Goal: Information Seeking & Learning: Learn about a topic

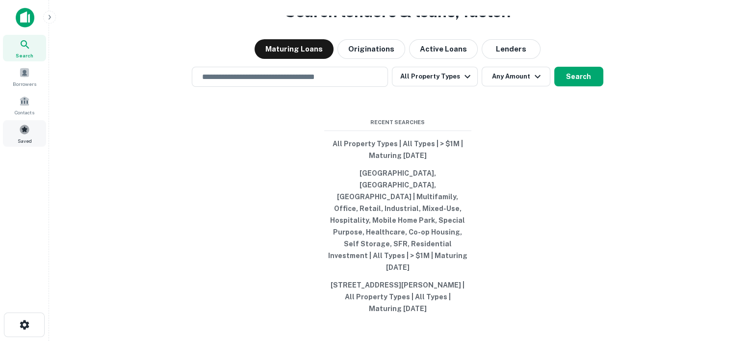
click at [9, 137] on div "Saved" at bounding box center [24, 133] width 43 height 26
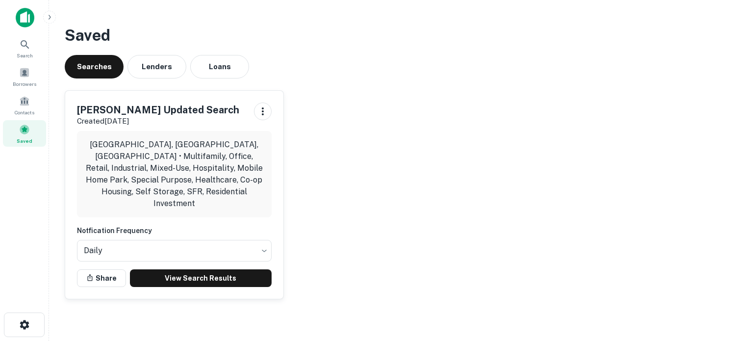
drag, startPoint x: 184, startPoint y: 284, endPoint x: 187, endPoint y: 278, distance: 7.3
click at [186, 280] on div "Dean's Updated Search Created Jul 23rd, 2025 Chicago, IL, USA • Multifamily, Of…" at bounding box center [174, 195] width 218 height 208
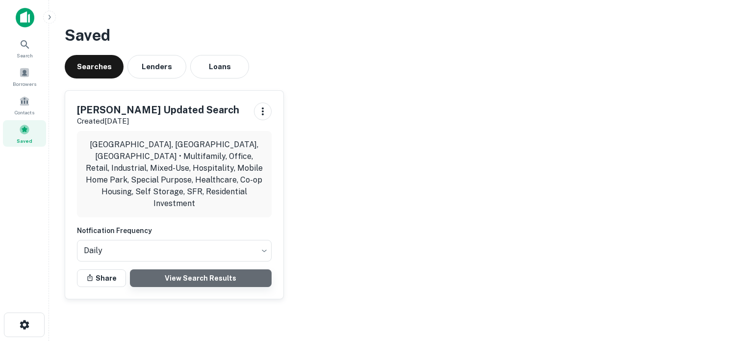
click at [192, 273] on link "View Search Results" at bounding box center [201, 278] width 142 height 18
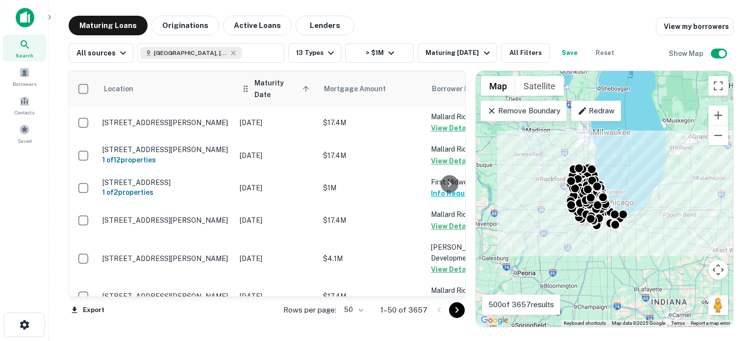
click at [255, 87] on span "Maturity Date sorted ascending" at bounding box center [284, 89] width 58 height 24
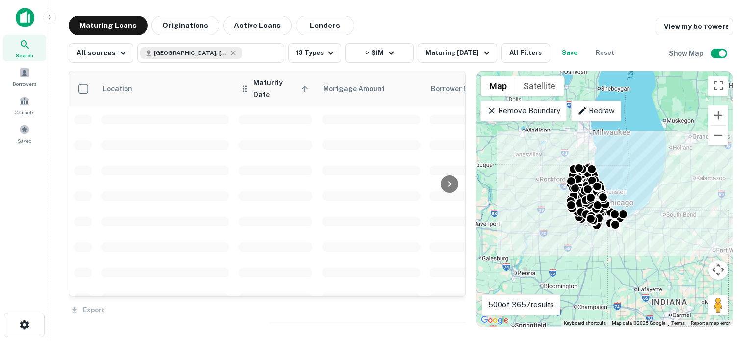
click at [279, 86] on span "Maturity Date sorted ascending" at bounding box center [283, 89] width 58 height 24
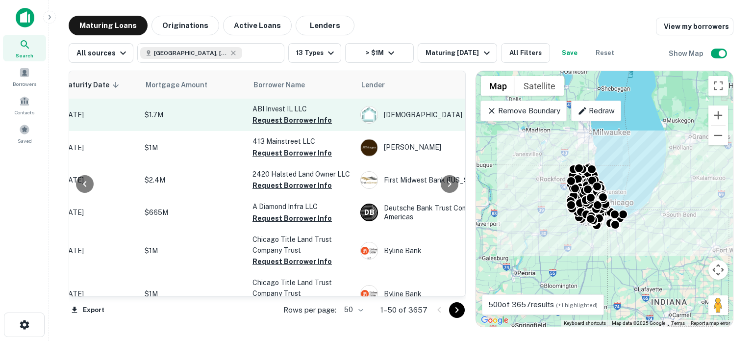
scroll to position [0, 180]
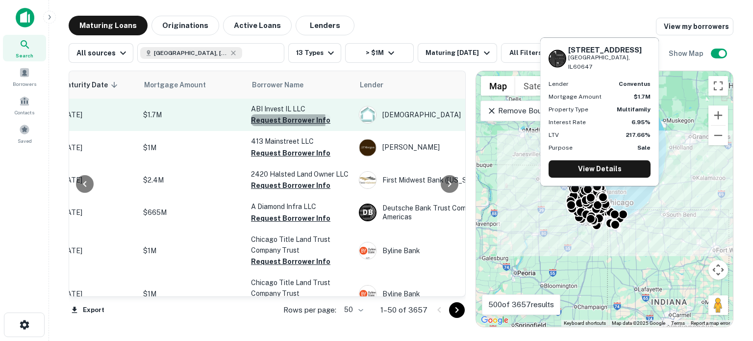
click at [276, 120] on button "Request Borrower Info" at bounding box center [290, 120] width 79 height 12
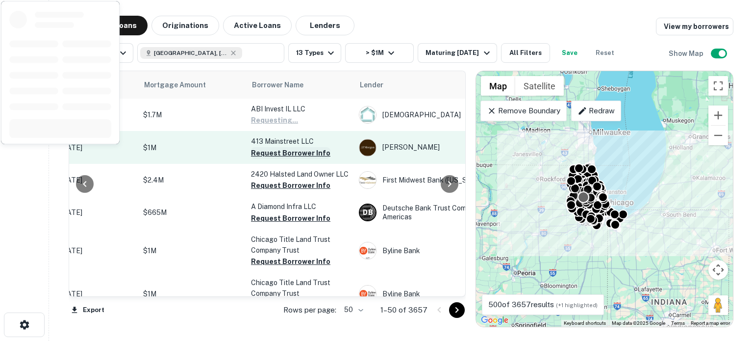
click at [264, 150] on button "Request Borrower Info" at bounding box center [290, 153] width 79 height 12
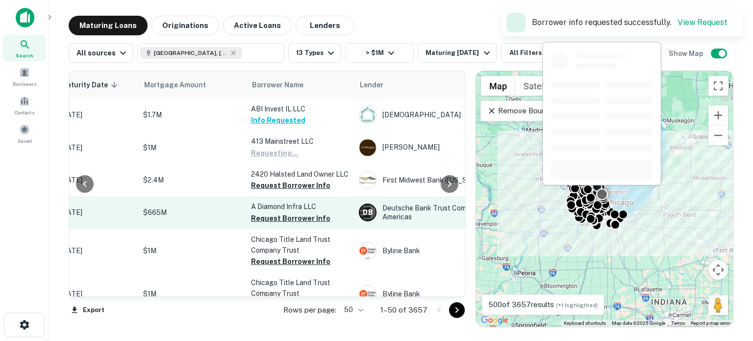
drag, startPoint x: 271, startPoint y: 190, endPoint x: 266, endPoint y: 225, distance: 35.6
click at [271, 190] on button "Request Borrower Info" at bounding box center [290, 185] width 79 height 12
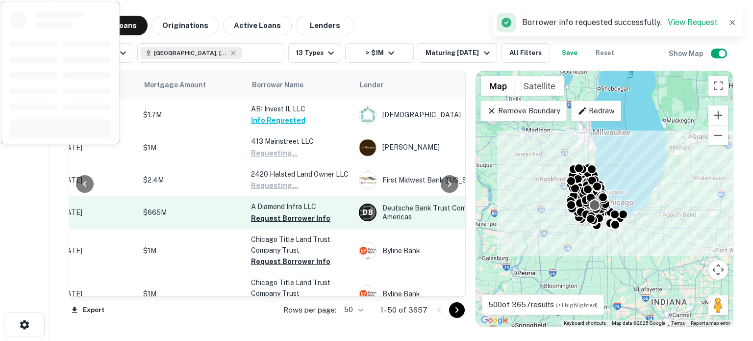
click at [266, 225] on td "A Diamond Infra LLC Request Borrower Info" at bounding box center [300, 212] width 108 height 32
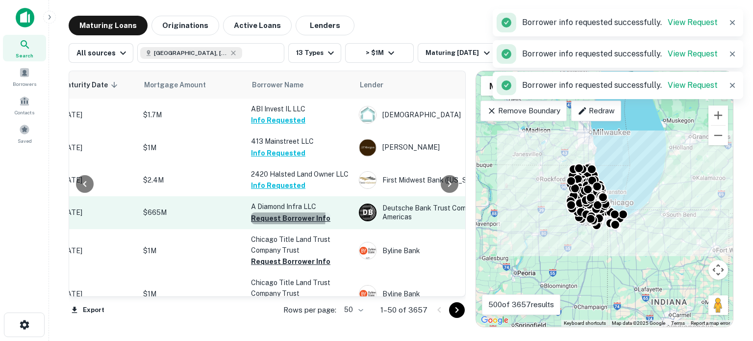
click at [273, 217] on button "Request Borrower Info" at bounding box center [290, 218] width 79 height 12
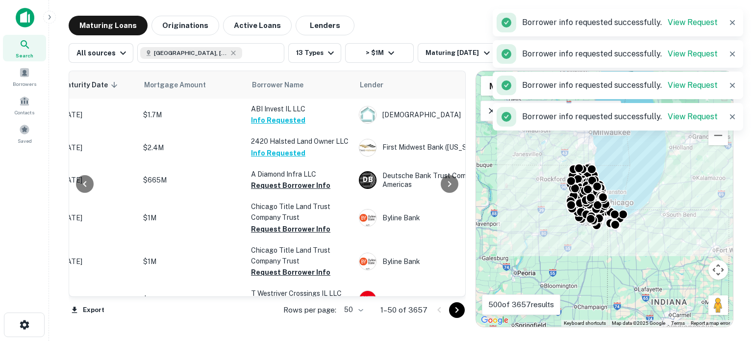
click at [371, 311] on div "Rows per page: 50 ** 1–50 of 3657" at bounding box center [369, 310] width 194 height 26
click at [369, 311] on div "Rows per page: 50 ** 1–50 of 3657" at bounding box center [369, 310] width 194 height 26
click at [361, 309] on body "Search Borrowers Contacts Saved Maturing Loans Originations Active Loans Lender…" at bounding box center [376, 170] width 753 height 341
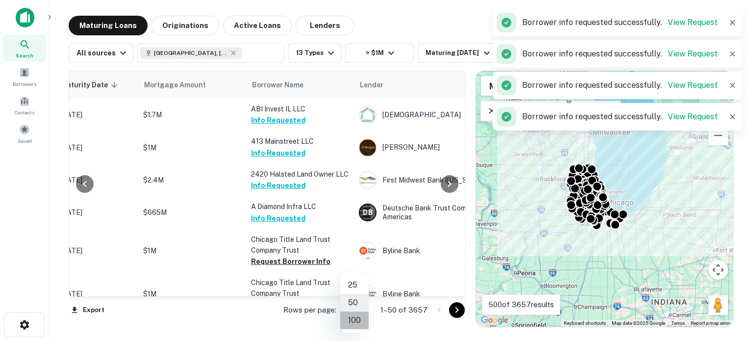
click at [355, 321] on li "100" at bounding box center [354, 320] width 28 height 18
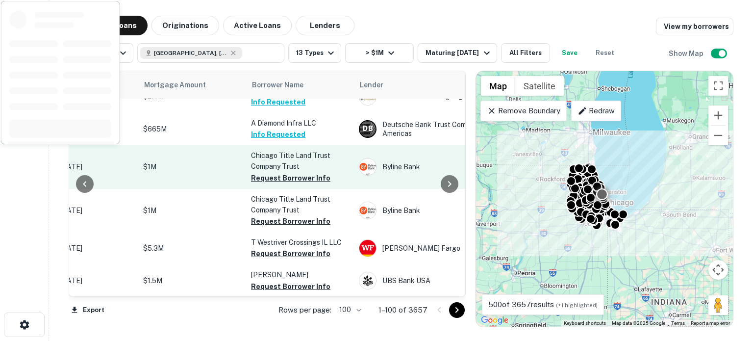
scroll to position [0, 180]
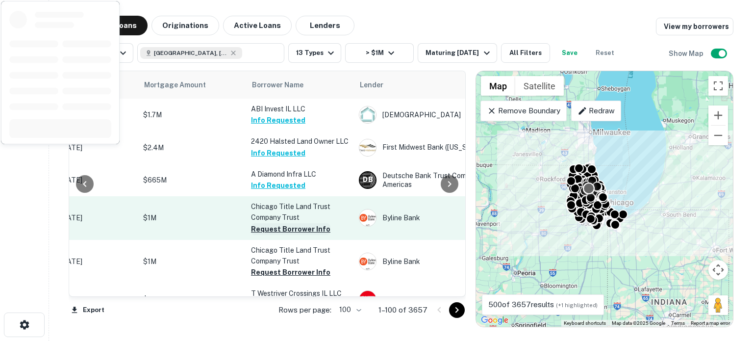
click at [285, 225] on button "Request Borrower Info" at bounding box center [290, 229] width 79 height 12
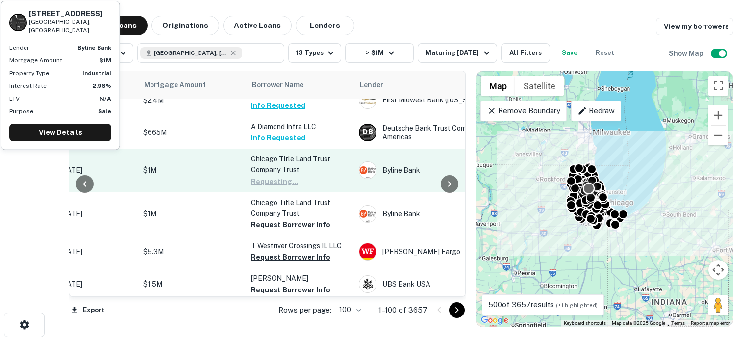
scroll to position [49, 180]
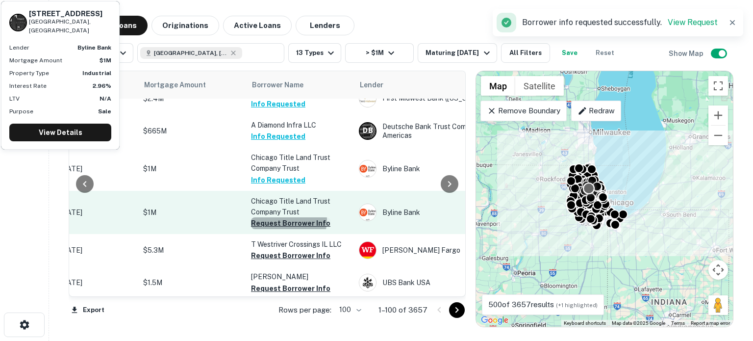
click at [288, 221] on button "Request Borrower Info" at bounding box center [290, 223] width 79 height 12
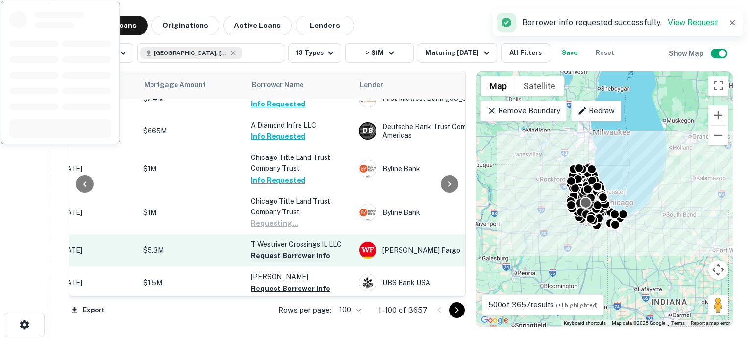
click at [285, 252] on button "Request Borrower Info" at bounding box center [290, 256] width 79 height 12
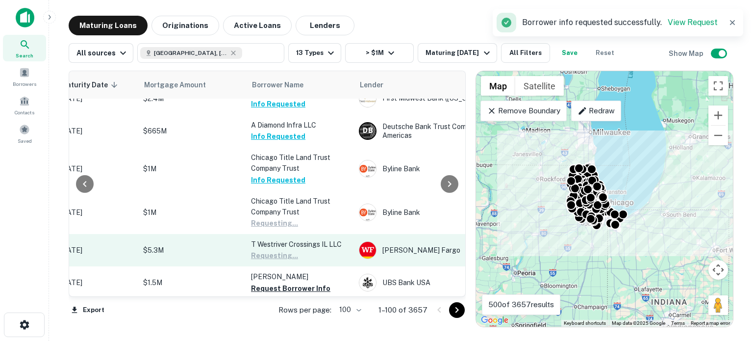
scroll to position [98, 180]
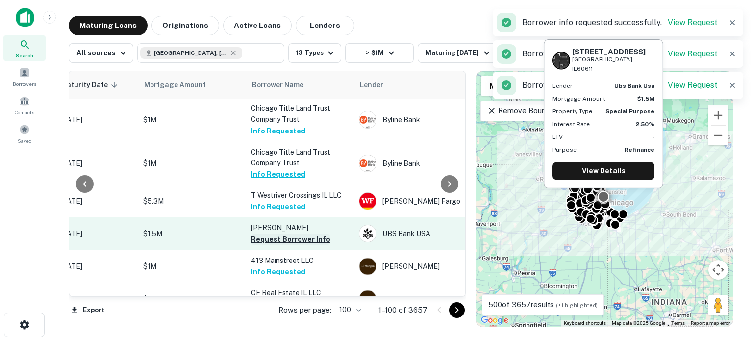
click at [288, 242] on button "Request Borrower Info" at bounding box center [290, 239] width 79 height 12
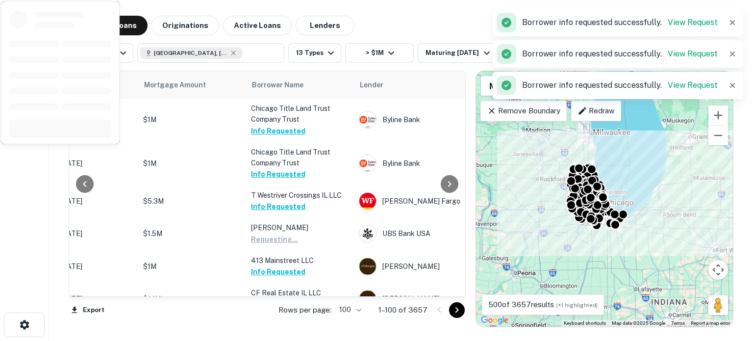
scroll to position [196, 180]
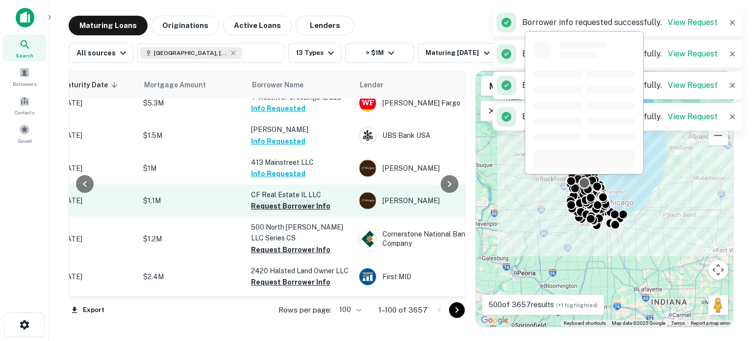
click at [299, 207] on button "Request Borrower Info" at bounding box center [290, 206] width 79 height 12
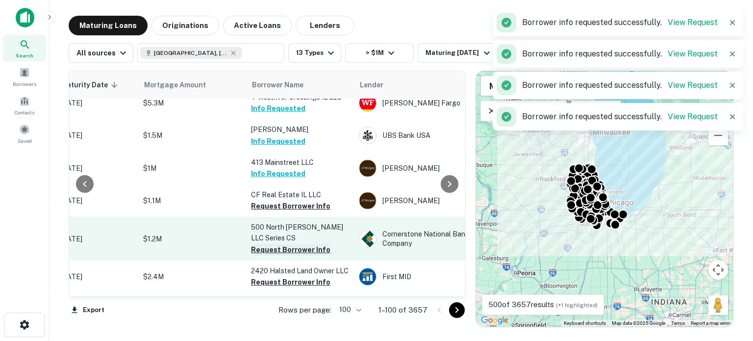
click at [289, 247] on button "Request Borrower Info" at bounding box center [290, 250] width 79 height 12
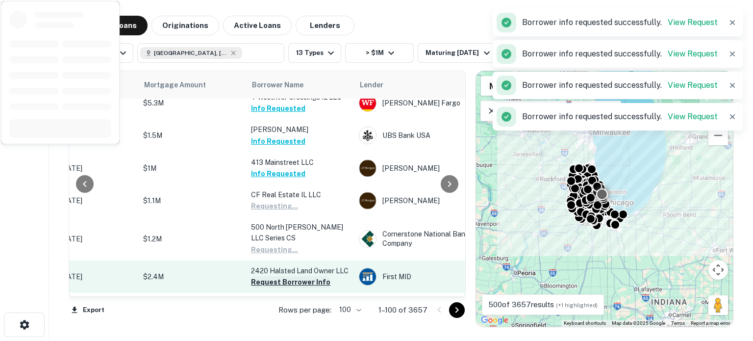
click at [268, 278] on button "Request Borrower Info" at bounding box center [290, 282] width 79 height 12
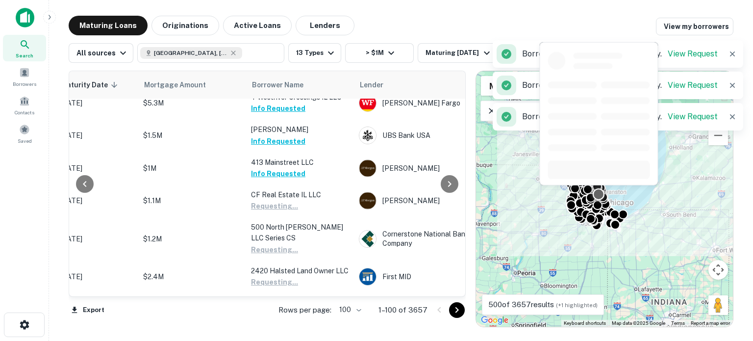
scroll to position [294, 180]
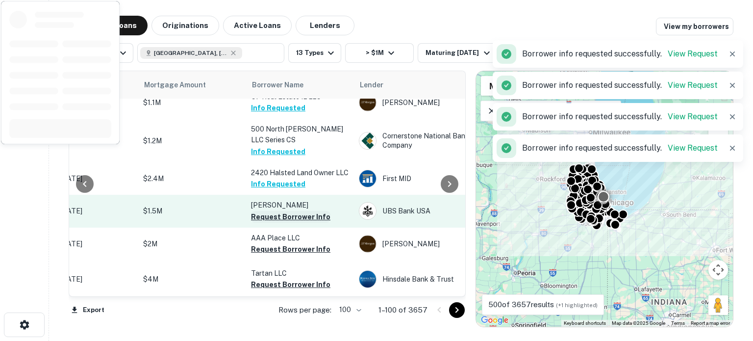
click at [277, 213] on button "Request Borrower Info" at bounding box center [290, 217] width 79 height 12
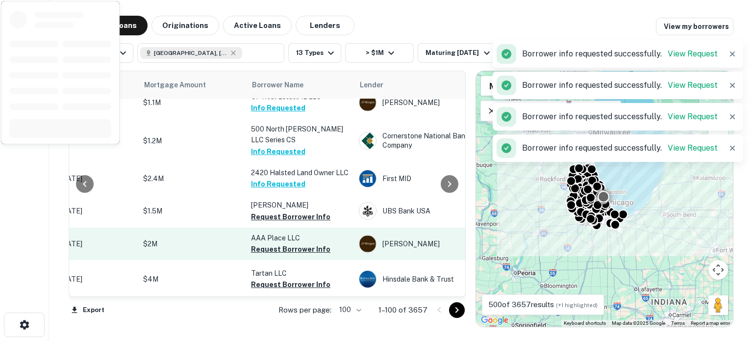
click at [269, 243] on button "Request Borrower Info" at bounding box center [290, 249] width 79 height 12
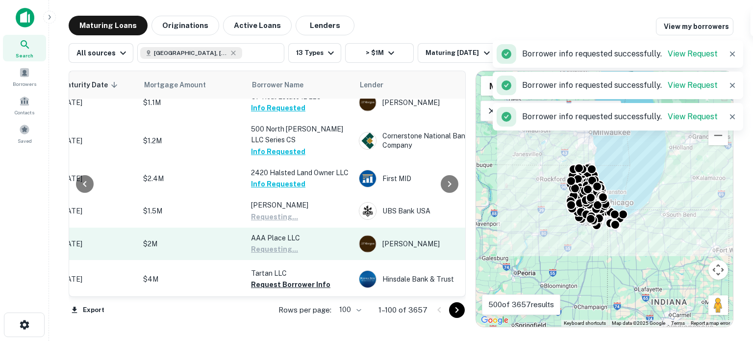
click at [269, 255] on td "AAA Place LLC Requesting..." at bounding box center [300, 244] width 108 height 32
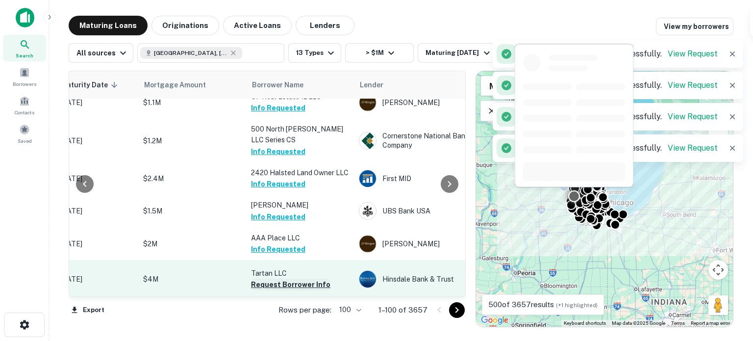
click at [271, 284] on button "Request Borrower Info" at bounding box center [290, 285] width 79 height 12
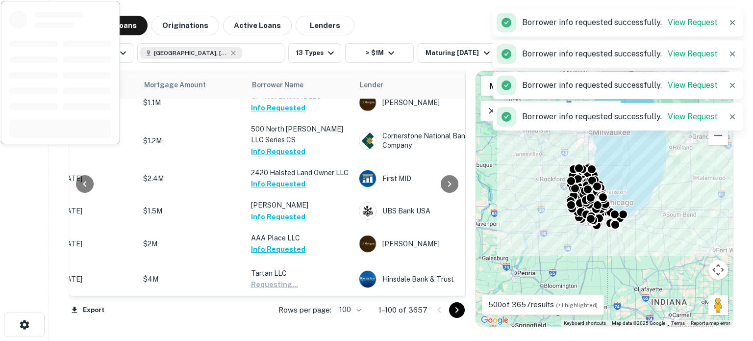
scroll to position [441, 180]
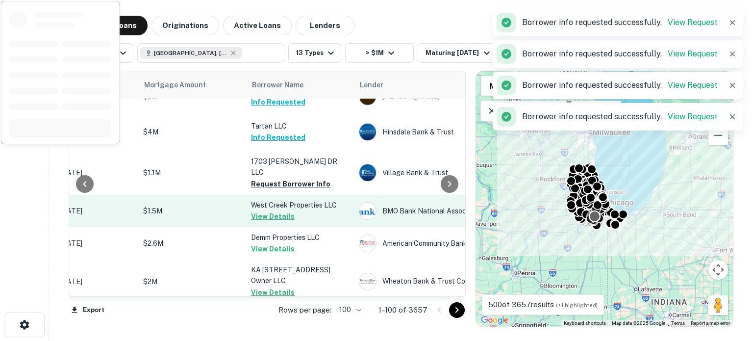
click at [289, 178] on button "Request Borrower Info" at bounding box center [290, 184] width 79 height 12
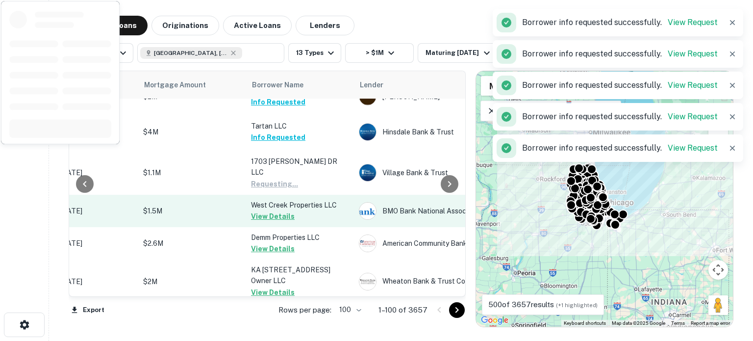
scroll to position [687, 180]
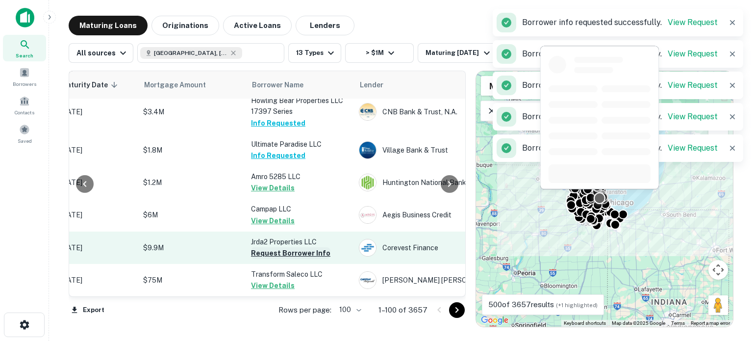
click at [290, 247] on button "Request Borrower Info" at bounding box center [290, 253] width 79 height 12
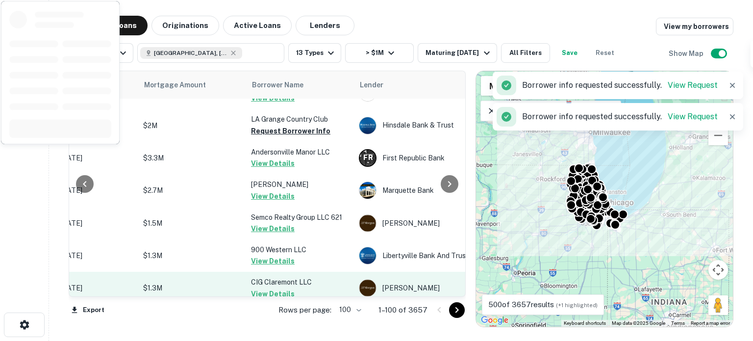
scroll to position [785, 180]
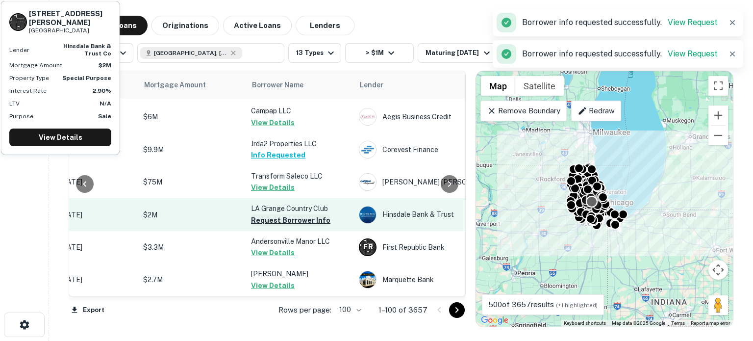
click at [287, 214] on button "Request Borrower Info" at bounding box center [290, 220] width 79 height 12
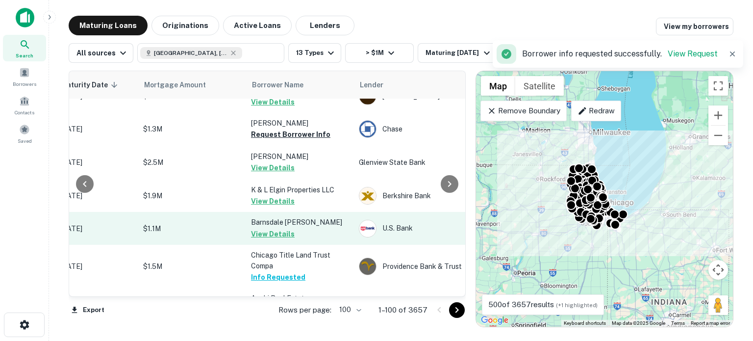
scroll to position [1030, 180]
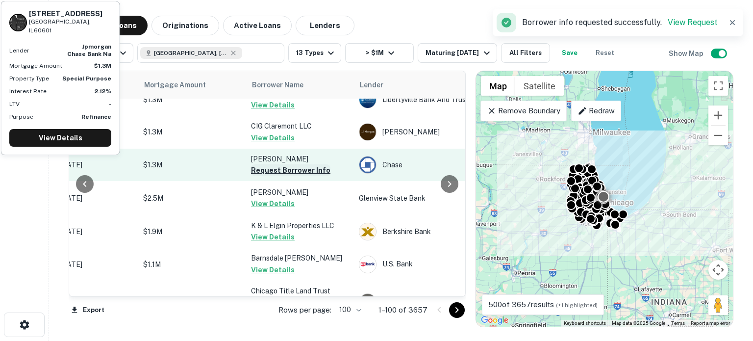
click at [300, 164] on button "Request Borrower Info" at bounding box center [290, 170] width 79 height 12
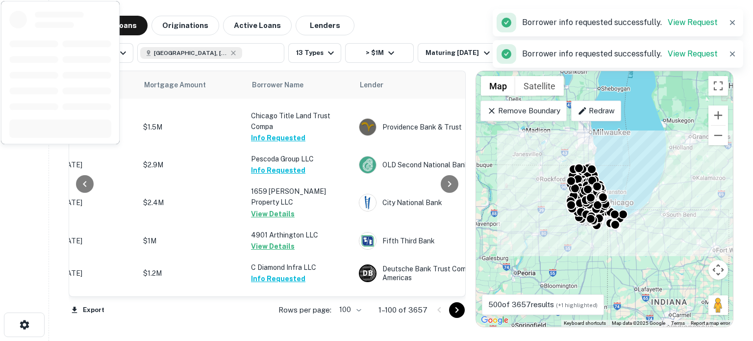
scroll to position [1422, 180]
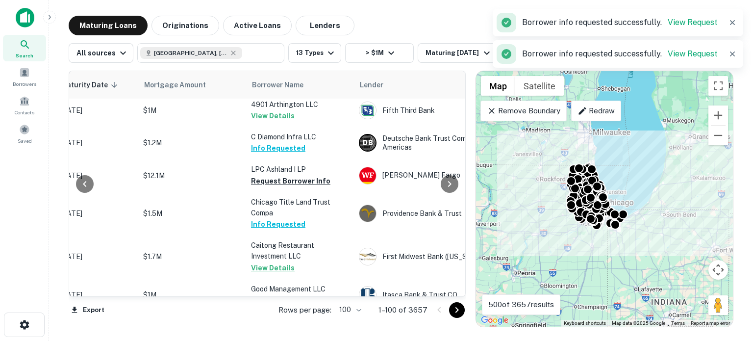
click at [300, 175] on button "Request Borrower Info" at bounding box center [290, 181] width 79 height 12
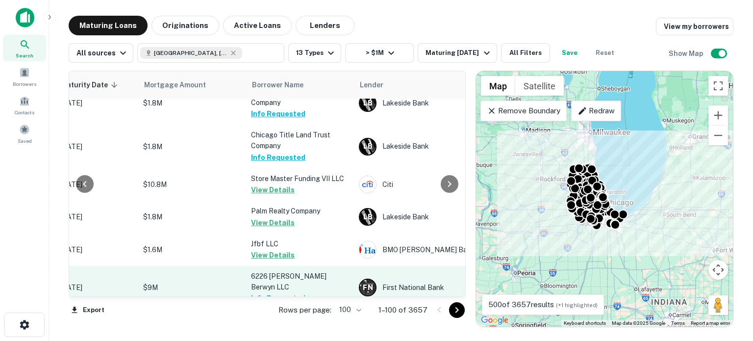
scroll to position [3339, 180]
